Goal: Use online tool/utility: Utilize a website feature to perform a specific function

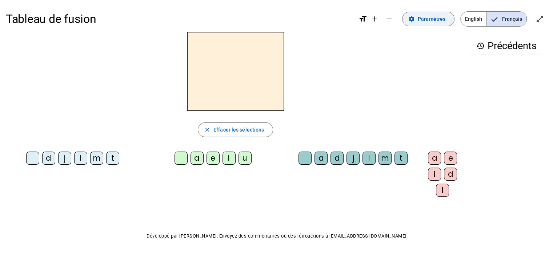
click at [438, 17] on span "Paramètres" at bounding box center [432, 19] width 28 height 9
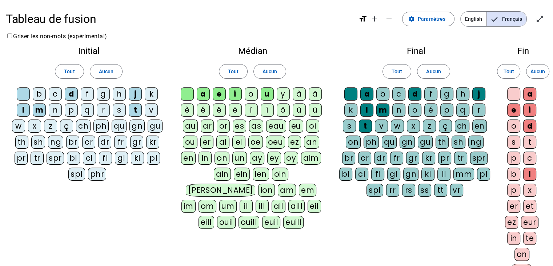
click at [247, 91] on div "o" at bounding box center [251, 93] width 13 height 13
click at [516, 123] on div "o" at bounding box center [513, 125] width 13 height 13
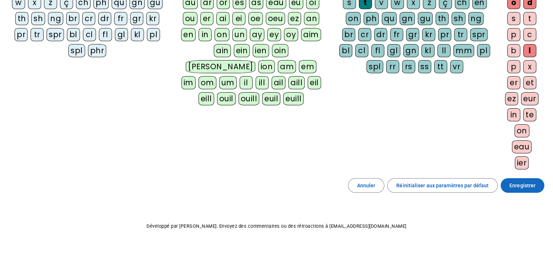
click at [528, 183] on span "Enregistrer" at bounding box center [523, 185] width 26 height 9
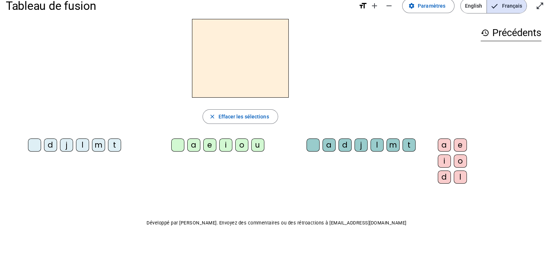
scroll to position [11, 0]
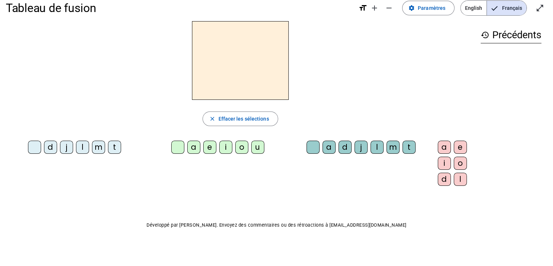
click at [48, 146] on div "d" at bounding box center [50, 146] width 13 height 13
click at [235, 148] on div "o" at bounding box center [241, 146] width 13 height 13
click at [187, 146] on div "a" at bounding box center [193, 146] width 13 height 13
click at [203, 147] on div "e" at bounding box center [209, 146] width 13 height 13
click at [219, 148] on div "i" at bounding box center [225, 146] width 13 height 13
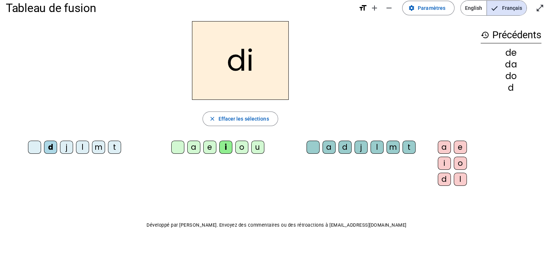
click at [252, 148] on div "u" at bounding box center [257, 146] width 13 height 13
click at [60, 146] on div "j" at bounding box center [66, 146] width 13 height 13
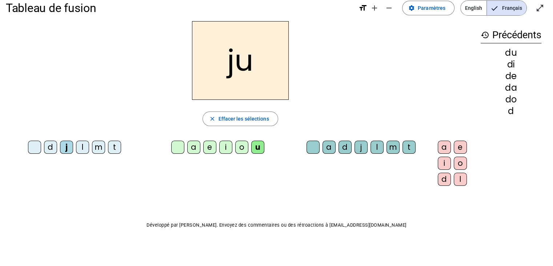
click at [235, 145] on div "o" at bounding box center [241, 146] width 13 height 13
click at [219, 149] on div "i" at bounding box center [225, 146] width 13 height 13
click at [203, 148] on div "e" at bounding box center [209, 146] width 13 height 13
click at [187, 148] on div "a" at bounding box center [193, 146] width 13 height 13
click at [78, 148] on div "l" at bounding box center [82, 146] width 13 height 13
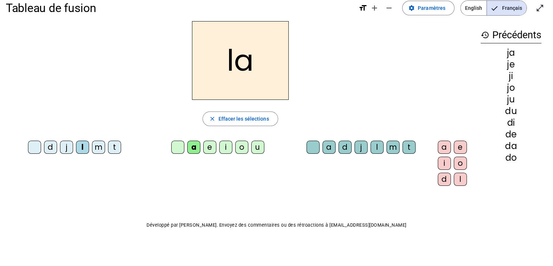
click at [203, 147] on div "e" at bounding box center [209, 146] width 13 height 13
click at [219, 148] on div "i" at bounding box center [225, 146] width 13 height 13
click at [235, 148] on div "o" at bounding box center [241, 146] width 13 height 13
click at [252, 151] on div "u" at bounding box center [257, 146] width 13 height 13
click at [235, 147] on div "o" at bounding box center [241, 146] width 13 height 13
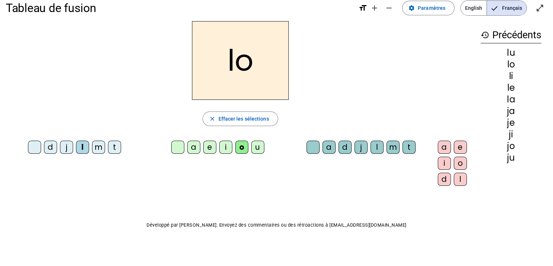
click at [251, 147] on div "u" at bounding box center [257, 146] width 13 height 13
click at [96, 150] on div "m" at bounding box center [98, 146] width 13 height 13
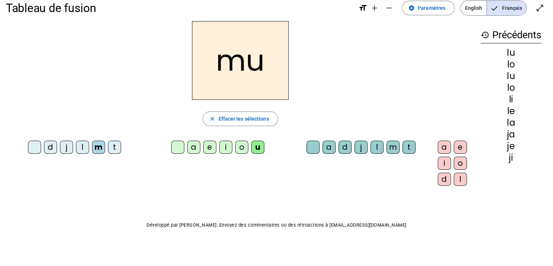
click at [187, 145] on div "a" at bounding box center [193, 146] width 13 height 13
click at [203, 148] on div "e" at bounding box center [209, 146] width 13 height 13
click at [219, 149] on div "i" at bounding box center [225, 146] width 13 height 13
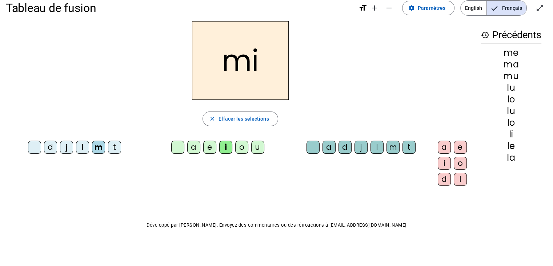
click at [235, 147] on div "o" at bounding box center [241, 146] width 13 height 13
click at [251, 147] on div "u" at bounding box center [257, 146] width 13 height 13
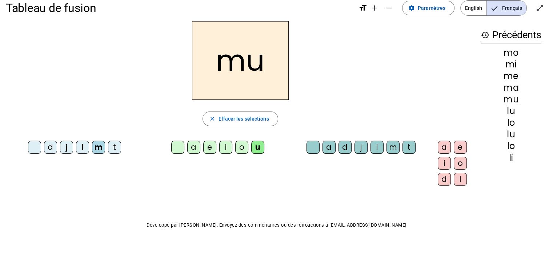
click at [111, 145] on div "t" at bounding box center [114, 146] width 13 height 13
click at [235, 148] on div "o" at bounding box center [241, 146] width 13 height 13
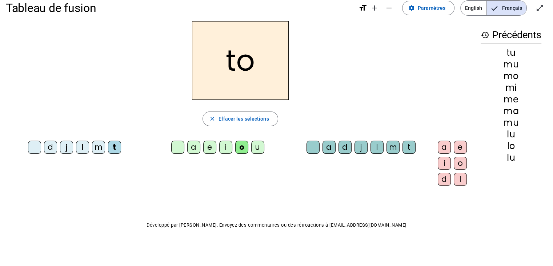
click at [219, 146] on div "i" at bounding box center [225, 146] width 13 height 13
click at [203, 150] on div "e" at bounding box center [209, 146] width 13 height 13
click at [187, 148] on div "a" at bounding box center [193, 146] width 13 height 13
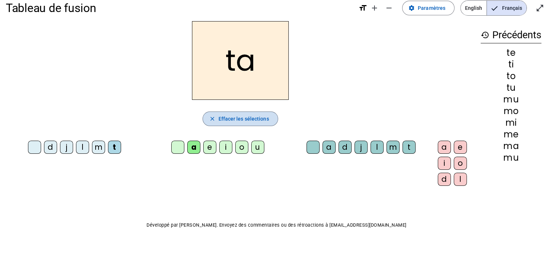
click at [250, 116] on span "Effacer les sélections" at bounding box center [243, 118] width 51 height 9
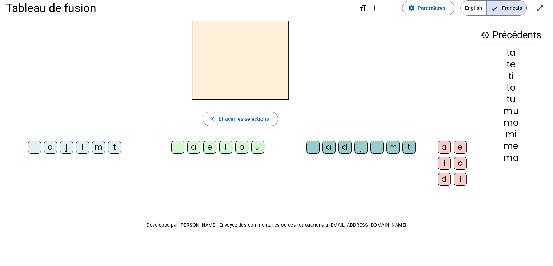
click at [93, 147] on div "m" at bounding box center [98, 146] width 13 height 13
click at [187, 147] on div "a" at bounding box center [193, 146] width 13 height 13
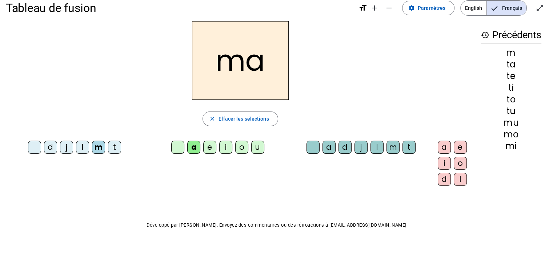
click at [371, 150] on div "l" at bounding box center [377, 146] width 13 height 13
click at [253, 113] on span "button" at bounding box center [240, 118] width 75 height 17
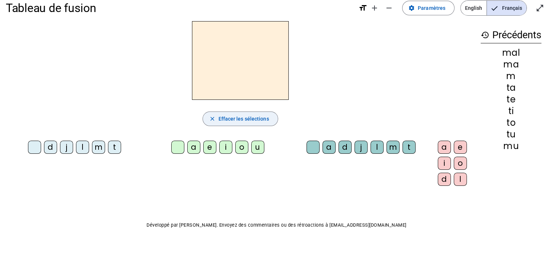
click at [63, 148] on div "j" at bounding box center [66, 146] width 13 height 13
click at [251, 148] on div "u" at bounding box center [257, 146] width 13 height 13
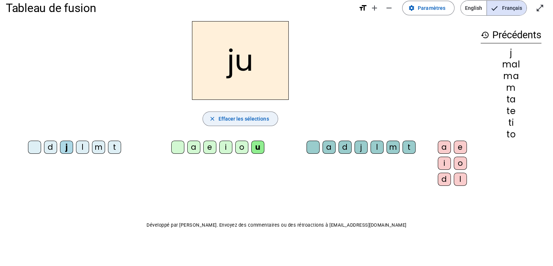
click at [243, 115] on span "Effacer les sélections" at bounding box center [243, 118] width 51 height 9
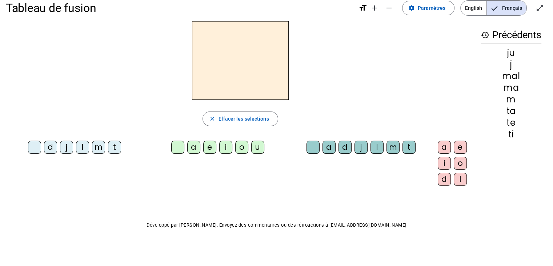
click at [219, 148] on div "i" at bounding box center [225, 146] width 13 height 13
click at [371, 145] on div "l" at bounding box center [377, 146] width 13 height 13
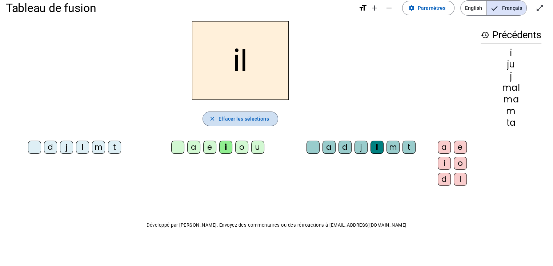
click at [249, 119] on span "Effacer les sélections" at bounding box center [243, 118] width 51 height 9
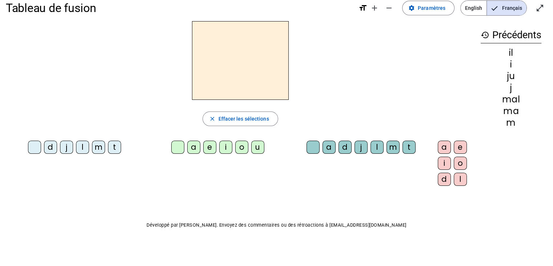
click at [187, 150] on div "a" at bounding box center [193, 146] width 13 height 13
click at [371, 146] on div "l" at bounding box center [377, 146] width 13 height 13
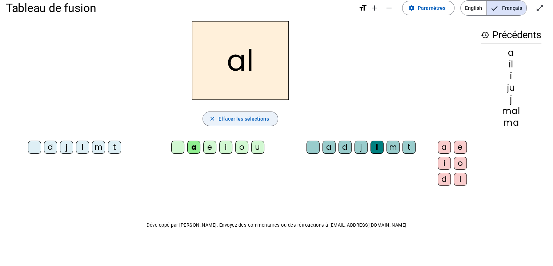
click at [252, 116] on span "Effacer les sélections" at bounding box center [243, 118] width 51 height 9
click at [187, 145] on div "a" at bounding box center [193, 146] width 13 height 13
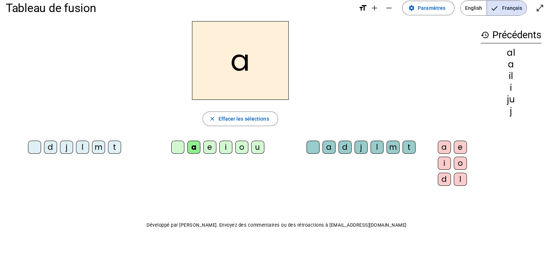
click at [387, 147] on div "m" at bounding box center [393, 146] width 13 height 13
click at [438, 159] on div "i" at bounding box center [444, 162] width 13 height 13
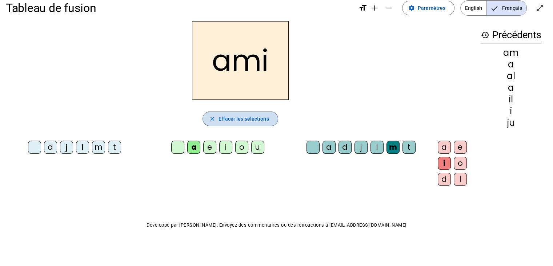
click at [234, 119] on span "Effacer les sélections" at bounding box center [243, 118] width 51 height 9
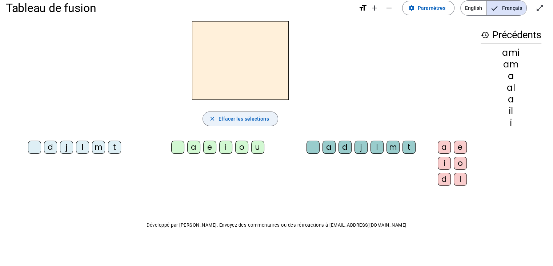
click at [49, 146] on div "d" at bounding box center [50, 146] width 13 height 13
click at [235, 148] on div "o" at bounding box center [241, 146] width 13 height 13
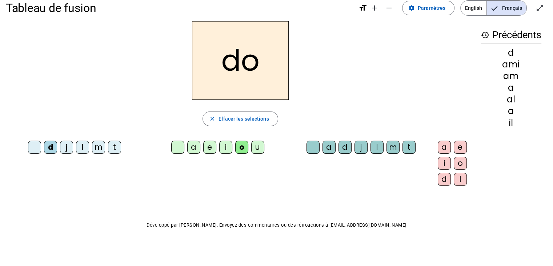
click at [339, 144] on div "d" at bounding box center [345, 146] width 13 height 13
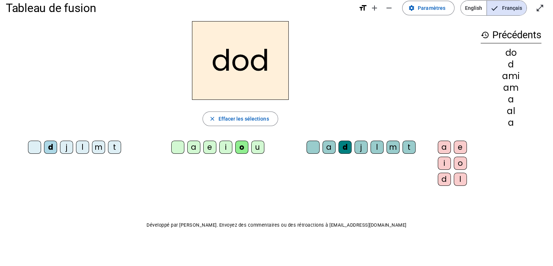
click at [454, 161] on div "o" at bounding box center [460, 162] width 13 height 13
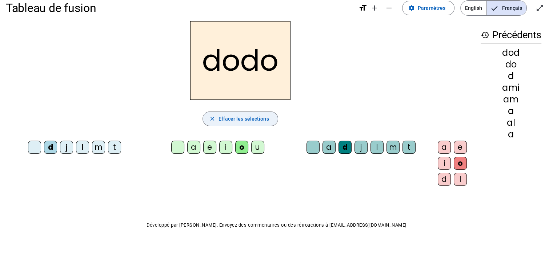
click at [254, 117] on span "Effacer les sélections" at bounding box center [243, 118] width 51 height 9
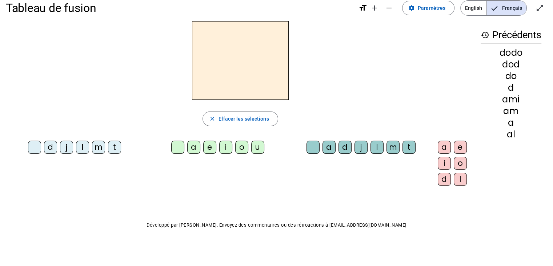
click at [94, 146] on div "m" at bounding box center [98, 146] width 13 height 13
click at [235, 147] on div "o" at bounding box center [241, 146] width 13 height 13
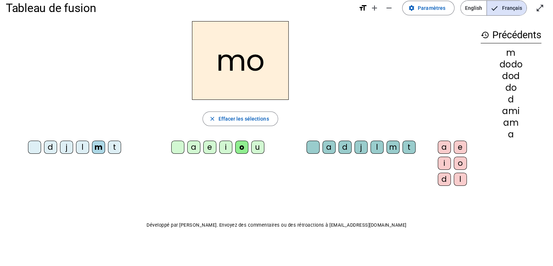
click at [387, 147] on div "m" at bounding box center [393, 146] width 13 height 13
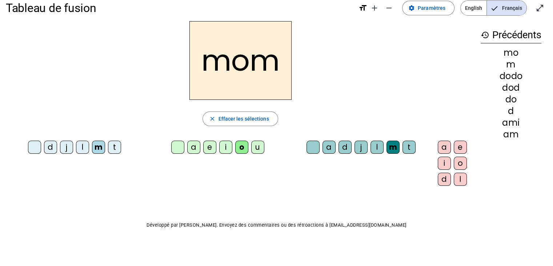
click at [454, 159] on div "o" at bounding box center [460, 162] width 13 height 13
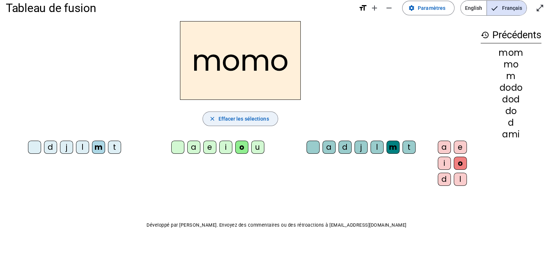
click at [256, 121] on span "Effacer les sélections" at bounding box center [243, 118] width 51 height 9
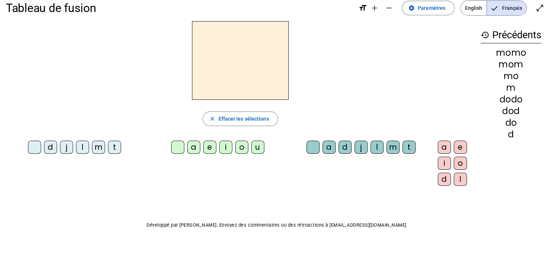
click at [111, 145] on div "t" at bounding box center [114, 146] width 13 height 13
click at [235, 144] on div "o" at bounding box center [241, 146] width 13 height 13
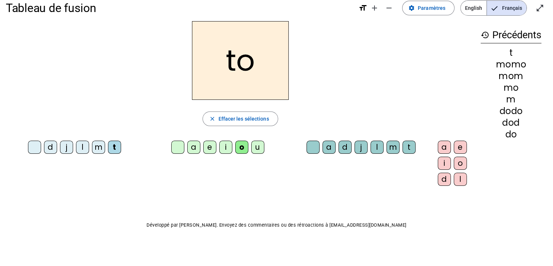
click at [403, 144] on div "t" at bounding box center [409, 146] width 13 height 13
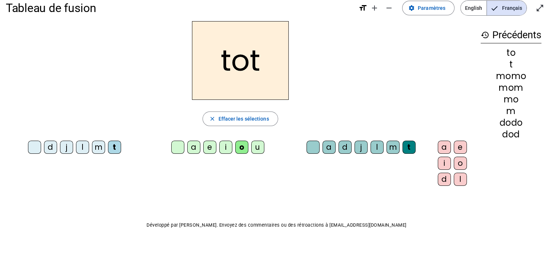
click at [454, 160] on div "o" at bounding box center [460, 162] width 13 height 13
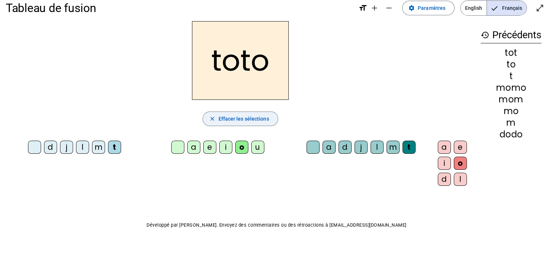
click at [259, 119] on span "button" at bounding box center [240, 118] width 75 height 17
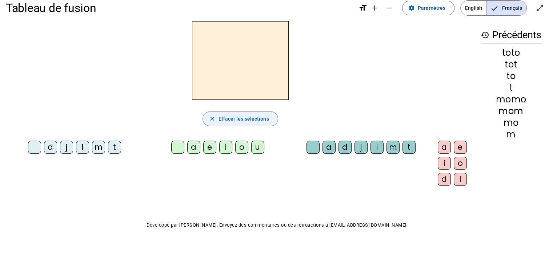
click at [96, 147] on div "m" at bounding box center [98, 146] width 13 height 13
click at [235, 148] on div "o" at bounding box center [241, 146] width 13 height 13
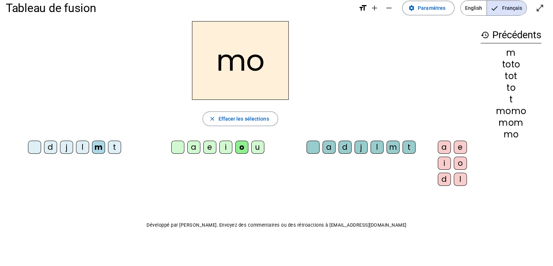
click at [403, 148] on div "t" at bounding box center [409, 146] width 13 height 13
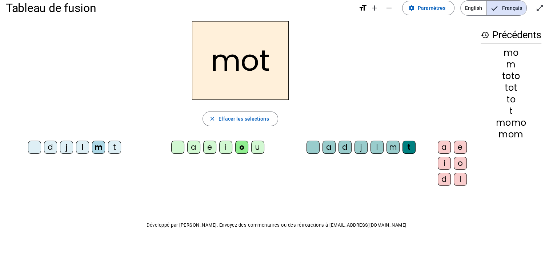
click at [454, 157] on div "o" at bounding box center [460, 162] width 13 height 13
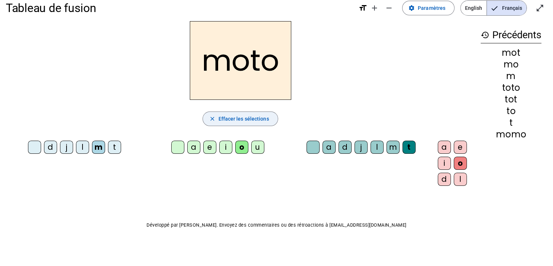
click at [244, 119] on span "Effacer les sélections" at bounding box center [243, 118] width 51 height 9
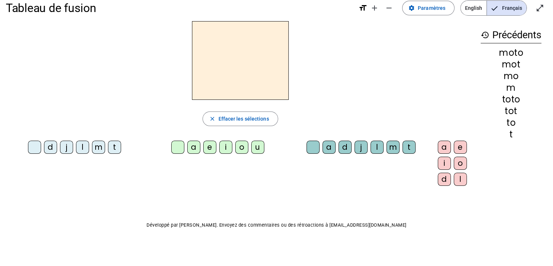
click at [60, 144] on div "j" at bounding box center [66, 146] width 13 height 13
click at [251, 147] on div "u" at bounding box center [257, 146] width 13 height 13
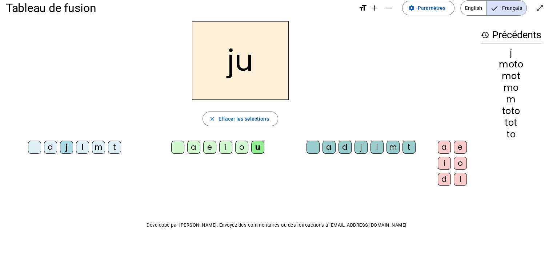
click at [355, 148] on div "j" at bounding box center [361, 146] width 13 height 13
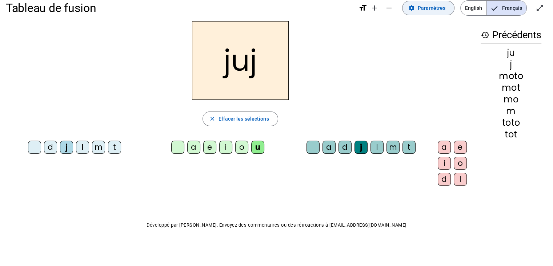
click at [440, 9] on span "Paramètres" at bounding box center [432, 8] width 28 height 9
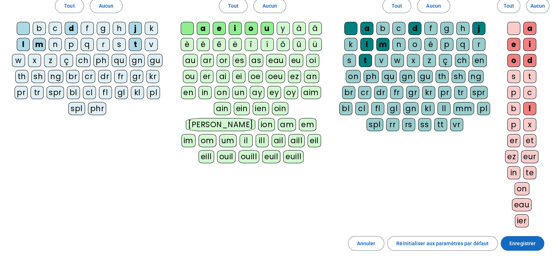
click at [523, 239] on span "Enregistrer" at bounding box center [523, 243] width 26 height 9
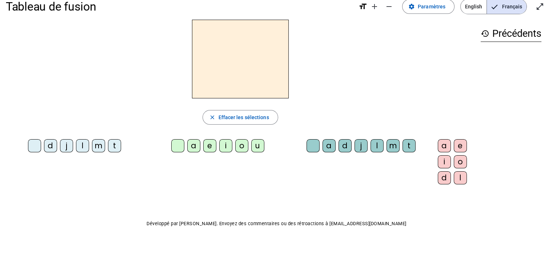
click at [61, 146] on div "j" at bounding box center [66, 145] width 13 height 13
click at [251, 143] on div "u" at bounding box center [257, 145] width 13 height 13
click at [377, 178] on div "d j l m t a e i o u a d j l m t a e i o d l" at bounding box center [240, 163] width 469 height 54
click at [355, 144] on div "j" at bounding box center [361, 145] width 13 height 13
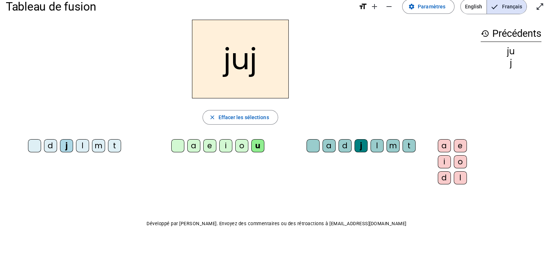
click at [438, 144] on div "a" at bounding box center [444, 145] width 13 height 13
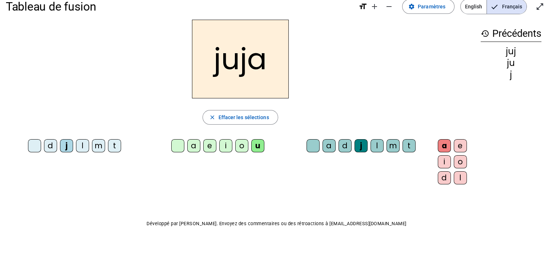
click at [254, 115] on span "Effacer les sélections" at bounding box center [243, 117] width 51 height 9
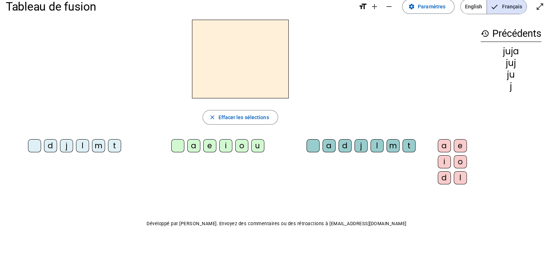
click at [81, 145] on div "l" at bounding box center [82, 145] width 13 height 13
click at [203, 145] on div "e" at bounding box center [209, 145] width 13 height 13
click at [371, 145] on div "l" at bounding box center [377, 145] width 13 height 13
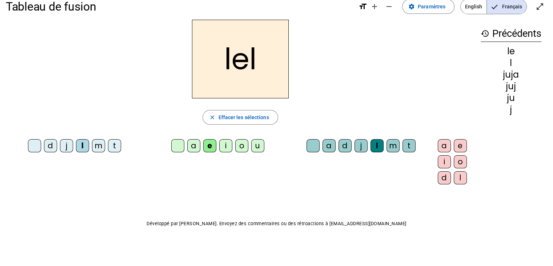
click at [438, 143] on div "a" at bounding box center [444, 145] width 13 height 13
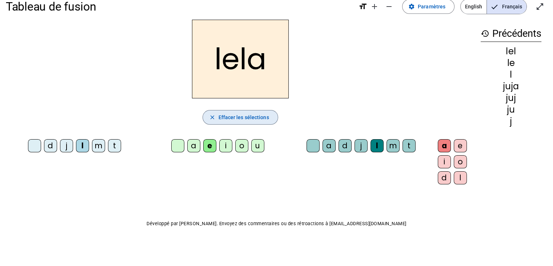
click at [248, 117] on span "Effacer les sélections" at bounding box center [243, 117] width 51 height 9
click at [240, 113] on span "Effacer les sélections" at bounding box center [243, 117] width 51 height 9
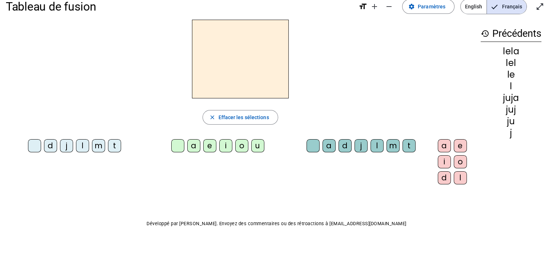
click at [109, 144] on div "t" at bounding box center [114, 145] width 13 height 13
click at [251, 145] on div "u" at bounding box center [257, 145] width 13 height 13
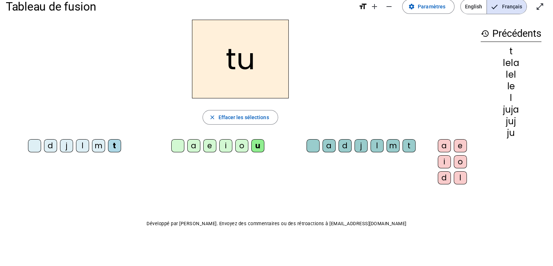
click at [403, 145] on div "t" at bounding box center [409, 145] width 13 height 13
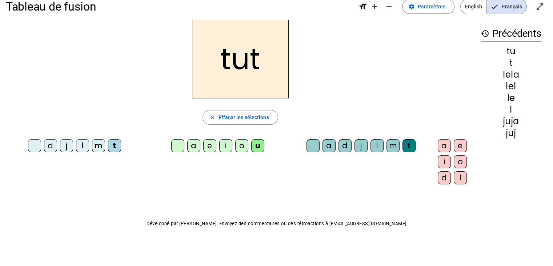
click at [454, 162] on div "o" at bounding box center [460, 161] width 13 height 13
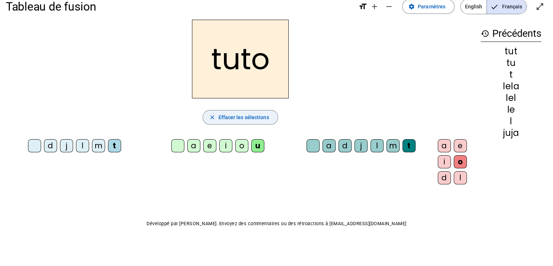
click at [251, 118] on span "Effacer les sélections" at bounding box center [243, 117] width 51 height 9
click at [244, 115] on span "Effacer les sélections" at bounding box center [243, 117] width 51 height 9
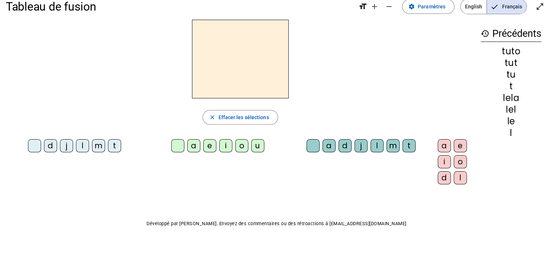
click at [113, 144] on div "t" at bounding box center [114, 145] width 13 height 13
click at [187, 141] on div "a" at bounding box center [193, 145] width 13 height 13
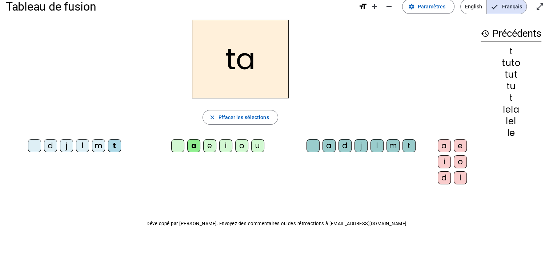
click at [371, 145] on div "l" at bounding box center [377, 145] width 13 height 13
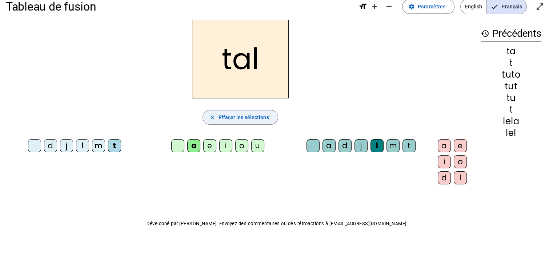
click at [232, 117] on span "Effacer les sélections" at bounding box center [243, 117] width 51 height 9
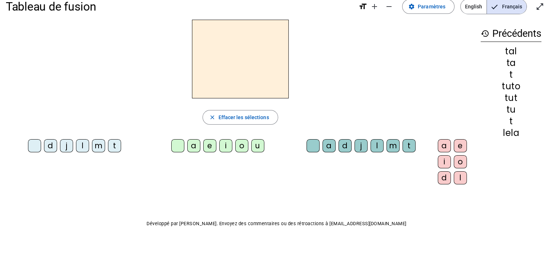
click at [80, 144] on div "l" at bounding box center [82, 145] width 13 height 13
click at [235, 145] on div "o" at bounding box center [241, 145] width 13 height 13
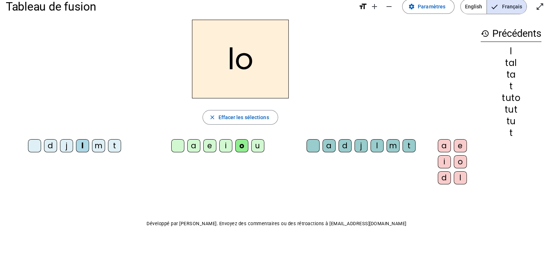
click at [403, 144] on div "t" at bounding box center [409, 145] width 13 height 13
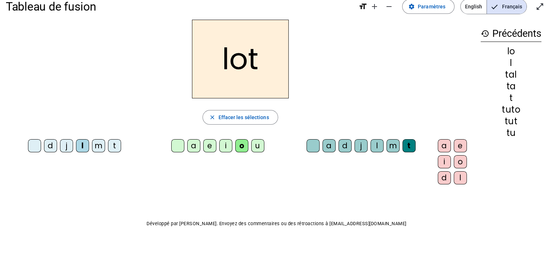
click at [454, 160] on div "o" at bounding box center [460, 161] width 13 height 13
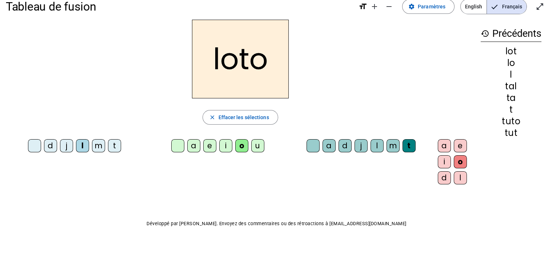
click at [249, 116] on span "Effacer les sélections" at bounding box center [243, 117] width 51 height 9
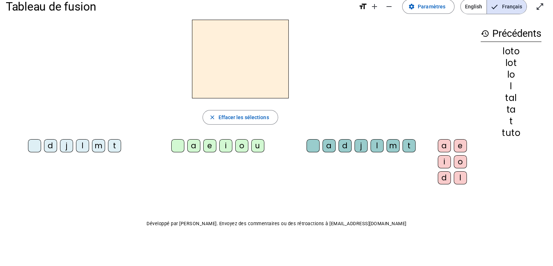
click at [95, 145] on div "m" at bounding box center [98, 145] width 13 height 13
click at [235, 144] on div "o" at bounding box center [241, 145] width 13 height 13
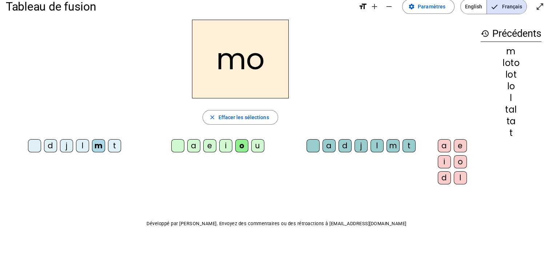
click at [403, 145] on div "t" at bounding box center [409, 145] width 13 height 13
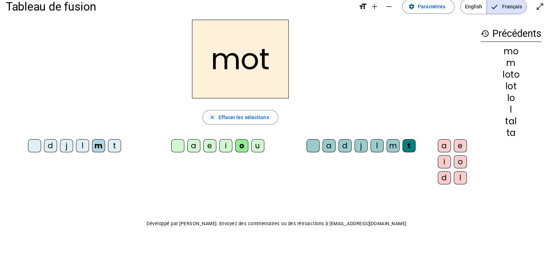
click at [454, 159] on div "o" at bounding box center [460, 161] width 13 height 13
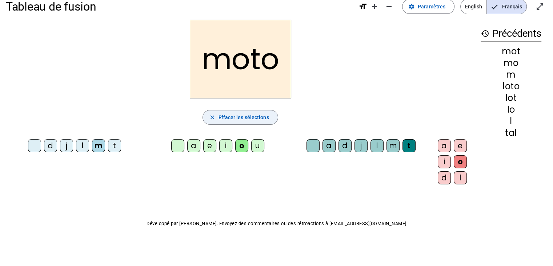
click at [243, 118] on span "Effacer les sélections" at bounding box center [243, 117] width 51 height 9
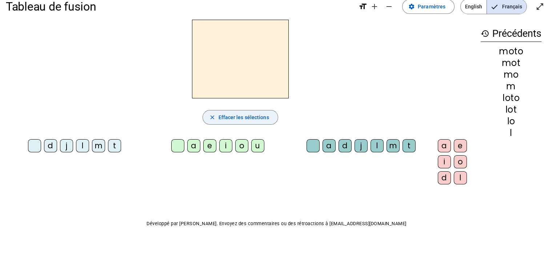
click at [48, 144] on div "d" at bounding box center [50, 145] width 13 height 13
click at [235, 145] on div "o" at bounding box center [241, 145] width 13 height 13
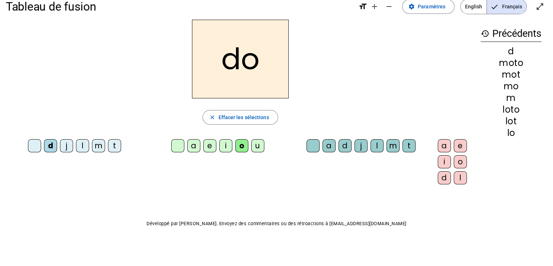
click at [339, 145] on div "d" at bounding box center [345, 145] width 13 height 13
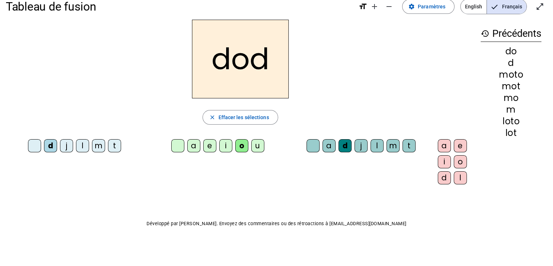
click at [454, 157] on div "o" at bounding box center [460, 161] width 13 height 13
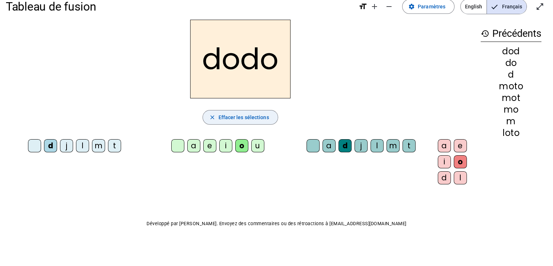
click at [251, 116] on span "Effacer les sélections" at bounding box center [243, 117] width 51 height 9
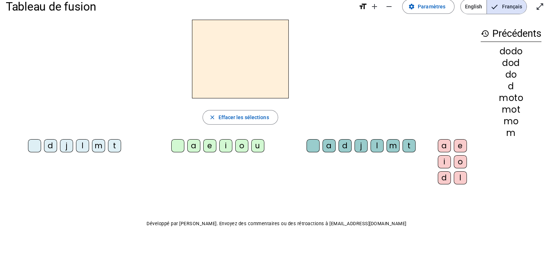
click at [65, 146] on div "j" at bounding box center [66, 145] width 13 height 13
click at [235, 143] on div "o" at bounding box center [241, 145] width 13 height 13
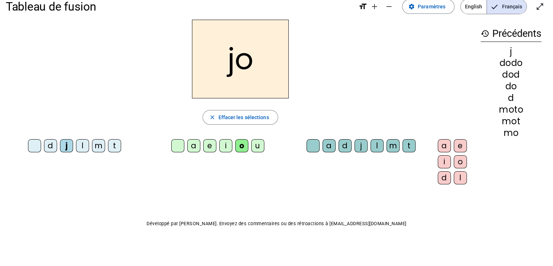
click at [355, 147] on div "j" at bounding box center [361, 145] width 13 height 13
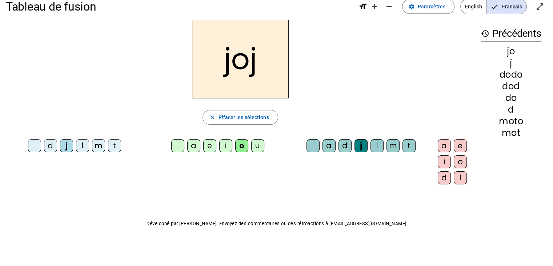
click at [454, 159] on div "o" at bounding box center [460, 161] width 13 height 13
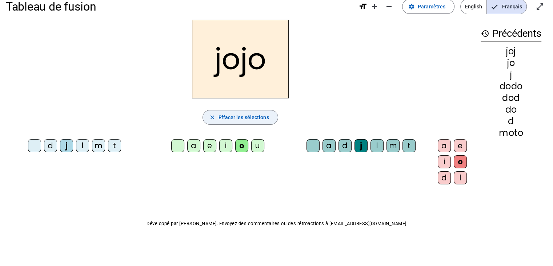
click at [252, 114] on span "Effacer les sélections" at bounding box center [243, 117] width 51 height 9
